Goal: Check status

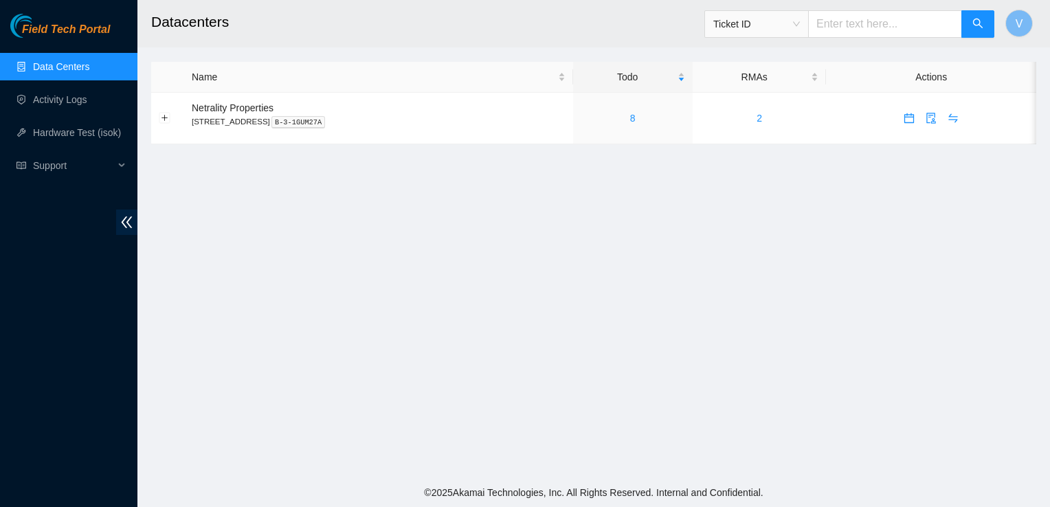
drag, startPoint x: 779, startPoint y: 257, endPoint x: 767, endPoint y: 252, distance: 13.5
click at [767, 252] on main "Datacenters Ticket ID V Name Todo RMAs Actions Netrality Properties [STREET_ADD…" at bounding box center [593, 239] width 913 height 478
click at [651, 118] on div "8" at bounding box center [633, 118] width 104 height 15
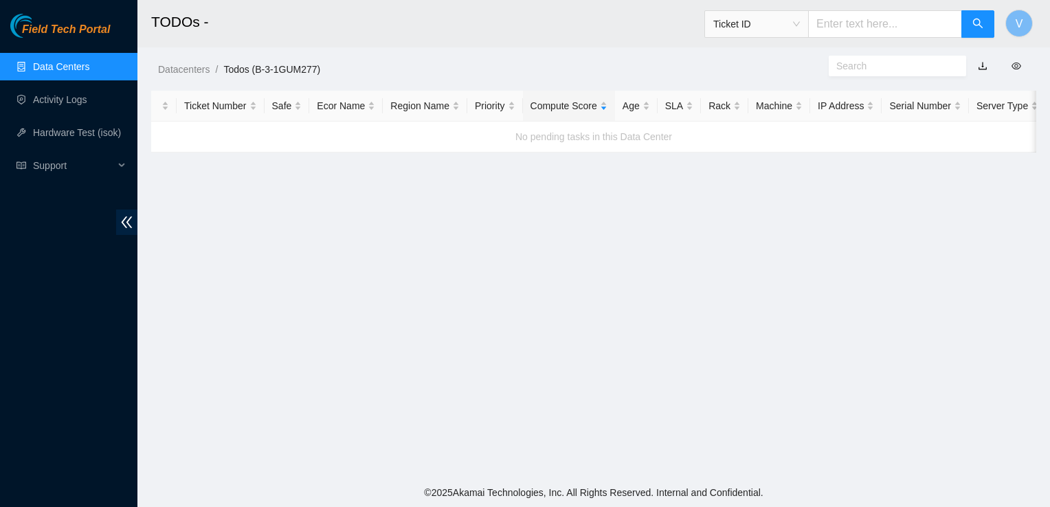
click at [89, 61] on link "Data Centers" at bounding box center [61, 66] width 56 height 11
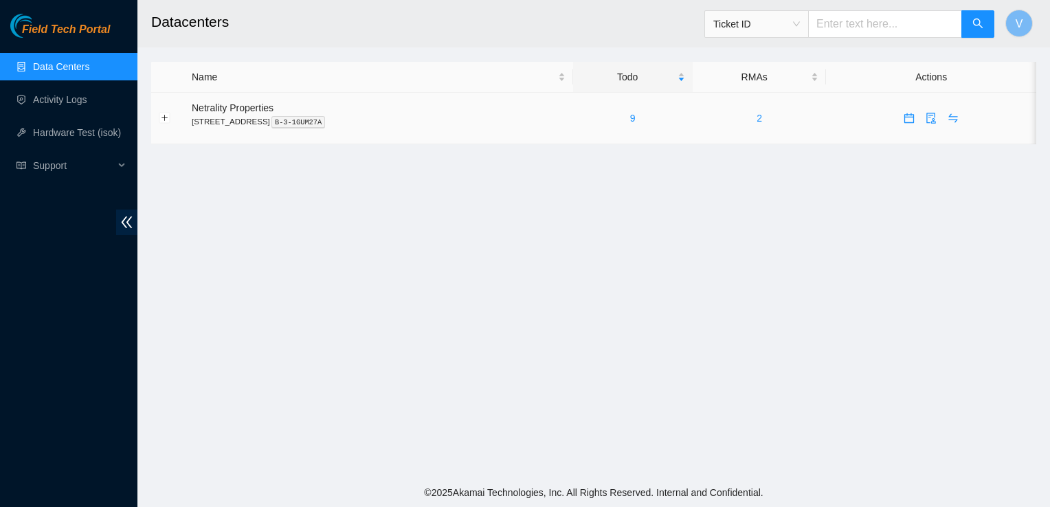
click at [651, 120] on div "9" at bounding box center [633, 118] width 104 height 15
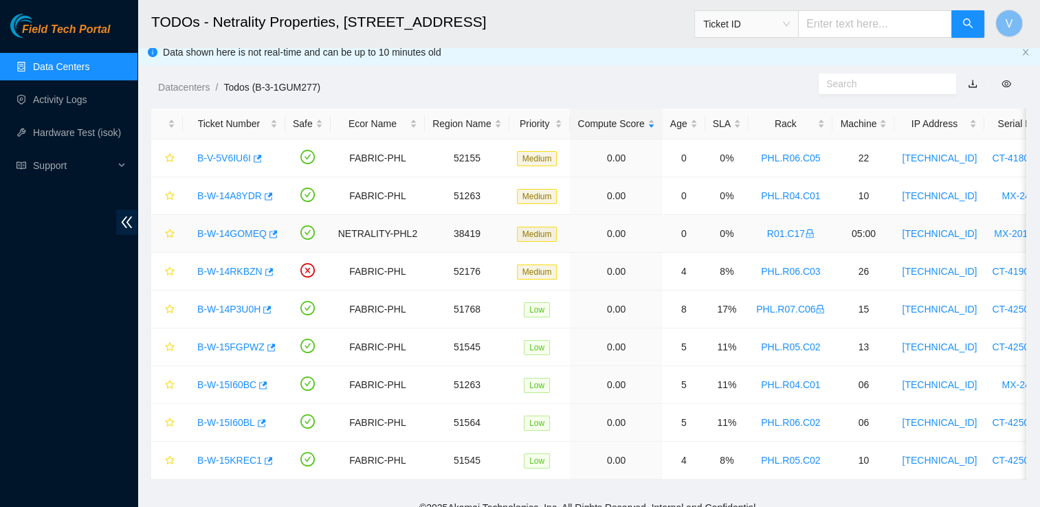
scroll to position [7, 0]
click at [624, 50] on div "Datacenters / Todos (B-3-1GUM277) /" at bounding box center [475, 57] width 677 height 77
